Goal: Task Accomplishment & Management: Complete application form

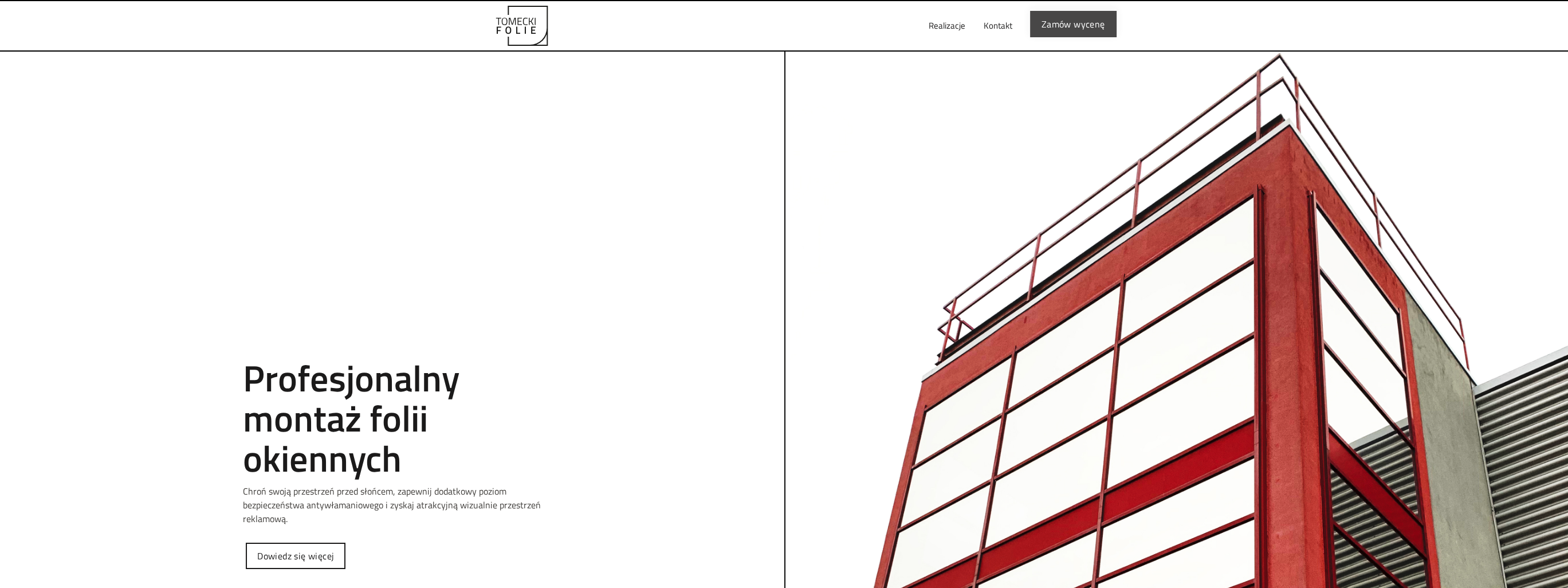
click at [1079, 23] on link "Zamów wycenę" at bounding box center [1073, 24] width 86 height 26
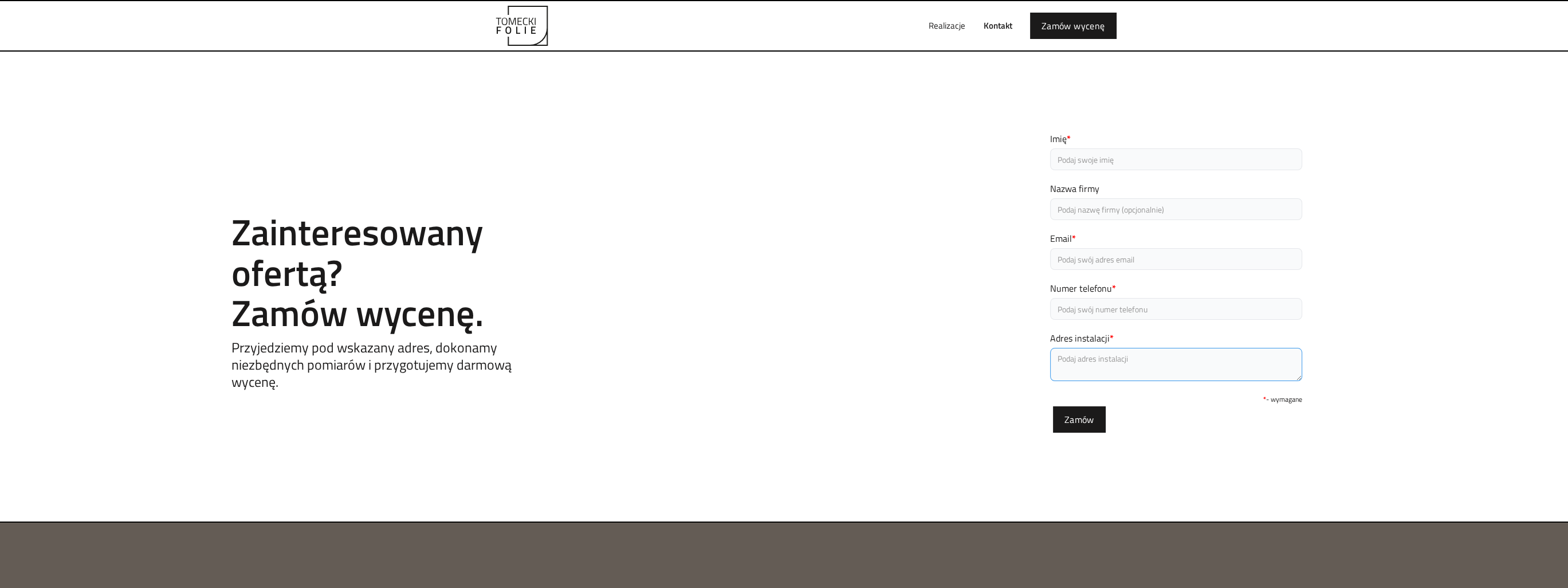
click at [1108, 359] on textarea "Adres instalacji *" at bounding box center [1176, 364] width 252 height 33
type textarea "al. Brucknera 55"
type input "[PERSON_NAME]"
type input "V-Motors Sp. z o.o."
type input "p.buszko@vmotors.dealervolvo.pl"
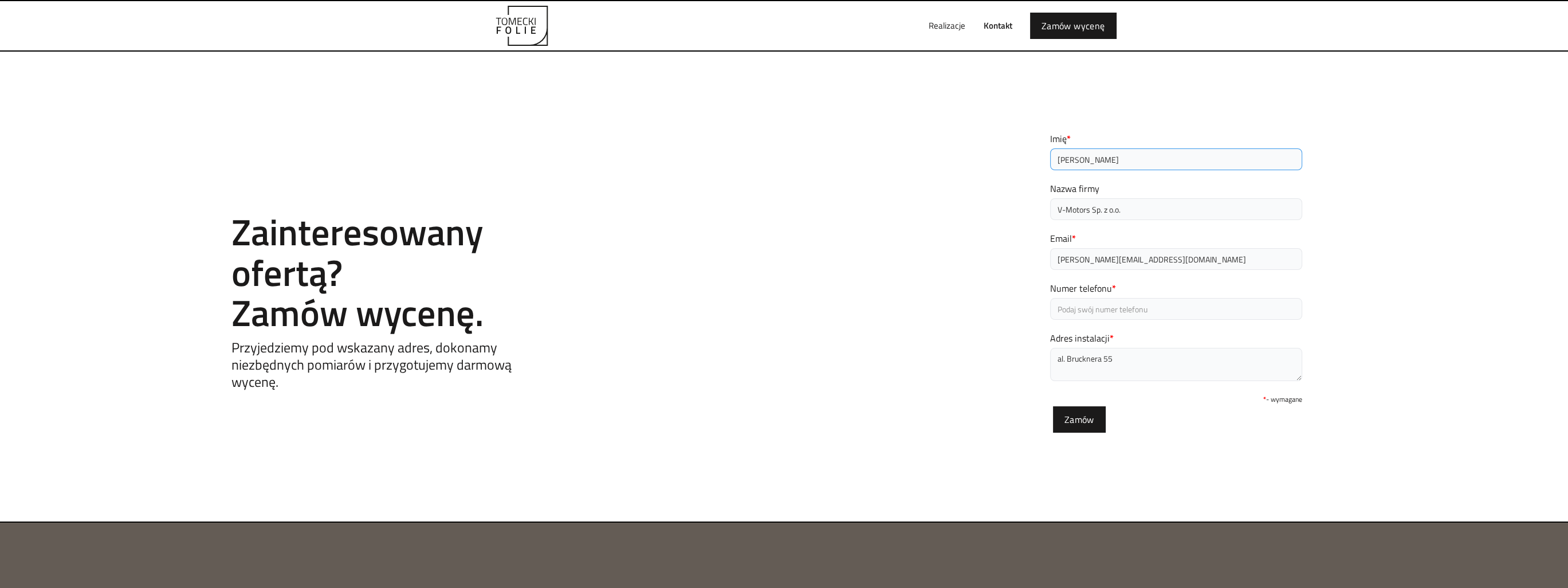
drag, startPoint x: 1114, startPoint y: 158, endPoint x: 955, endPoint y: 158, distance: 159.0
click at [955, 158] on div "Contact Zainteresowany ofertą? Zamów wycenę. Przyjedziemy pod wskazany adres, d…" at bounding box center [784, 287] width 1568 height 355
type input "Przemysław"
click at [1111, 298] on input "Numer telefonu *" at bounding box center [1176, 309] width 252 height 22
type input "600070992"
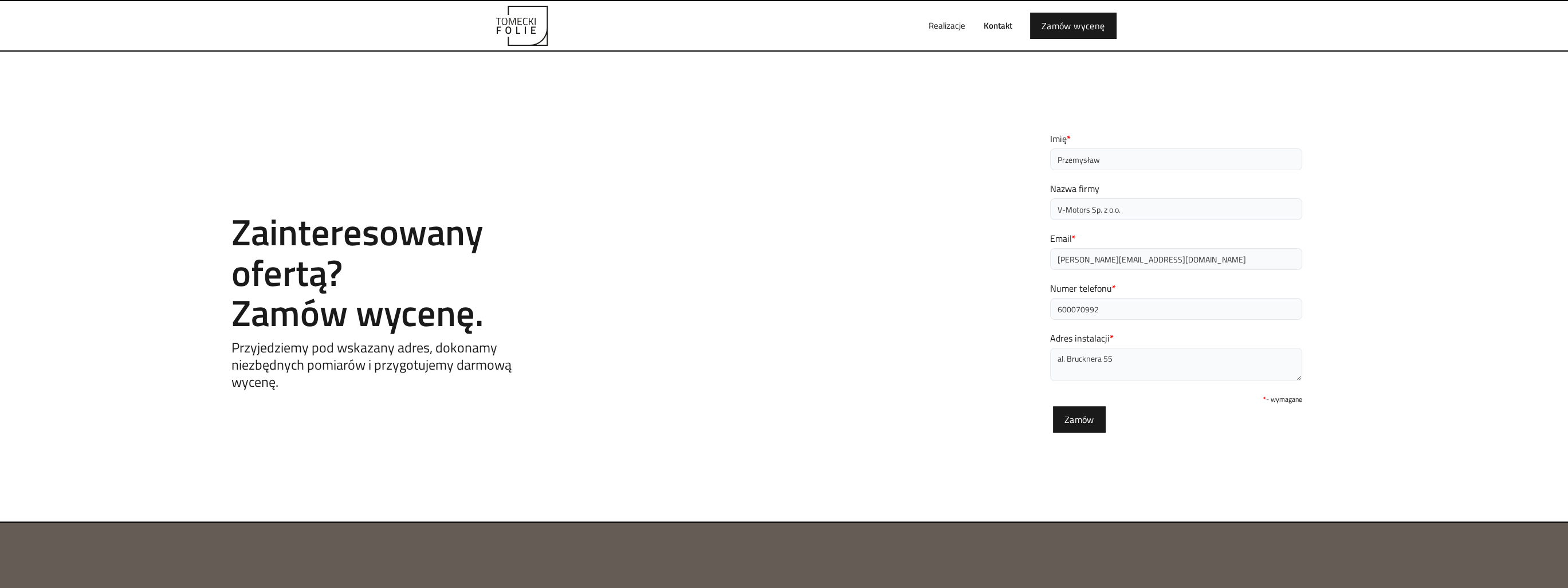
click at [1187, 345] on label "Adres instalacji *" at bounding box center [1176, 338] width 252 height 14
click at [1187, 348] on textarea "al. Brucknera 55" at bounding box center [1176, 364] width 252 height 33
click at [1171, 355] on textarea "al. Brucknera 55" at bounding box center [1176, 364] width 252 height 33
click at [1155, 362] on textarea "al. Brucknera 55" at bounding box center [1176, 364] width 252 height 33
